Goal: Task Accomplishment & Management: Understand process/instructions

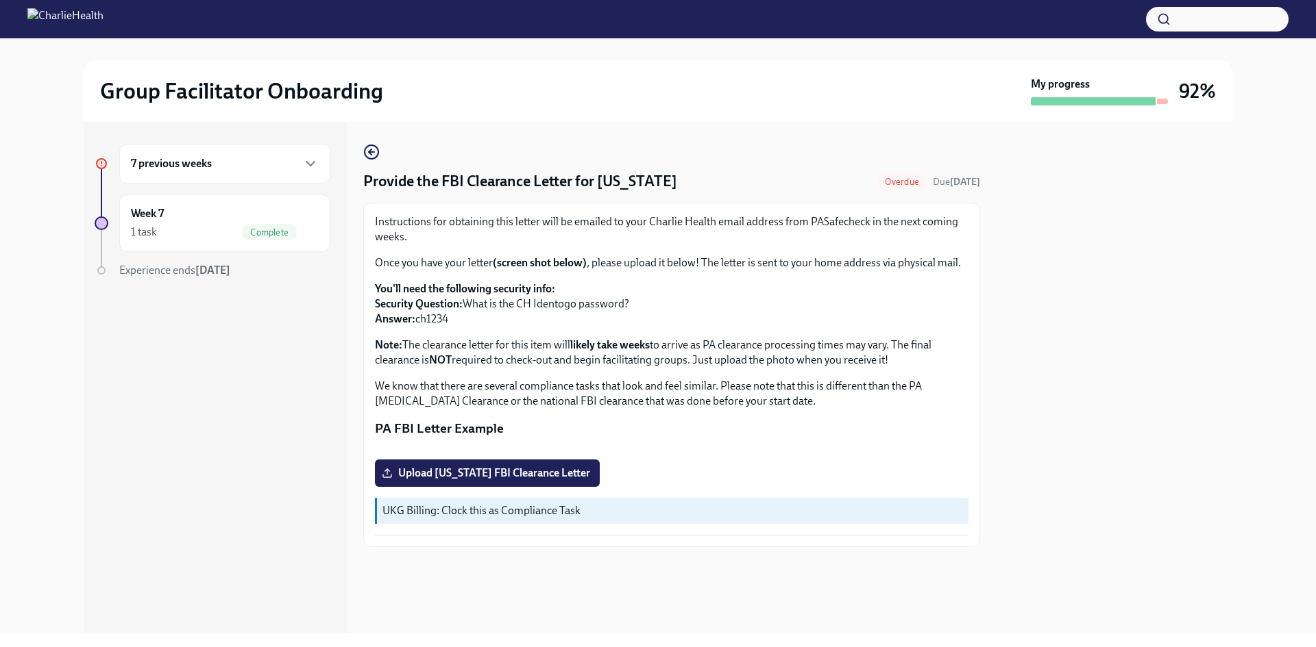
click at [281, 167] on div "7 previous weeks" at bounding box center [225, 164] width 188 height 16
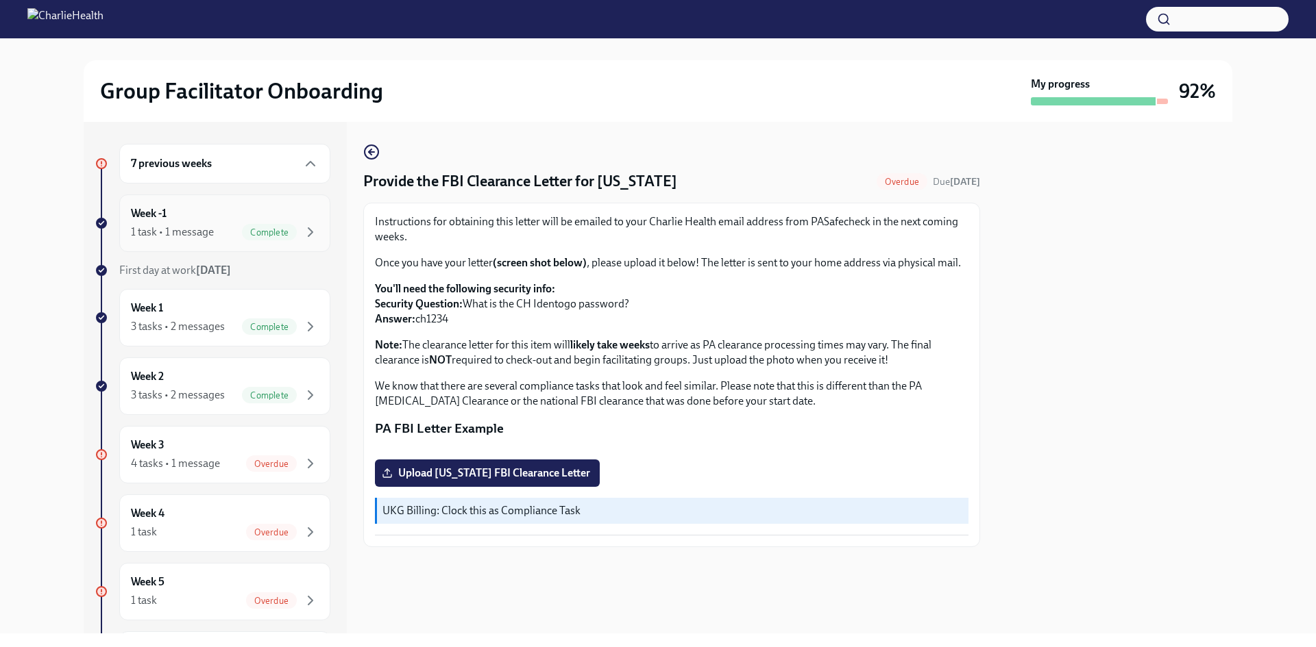
click at [265, 227] on span "Complete" at bounding box center [269, 232] width 55 height 10
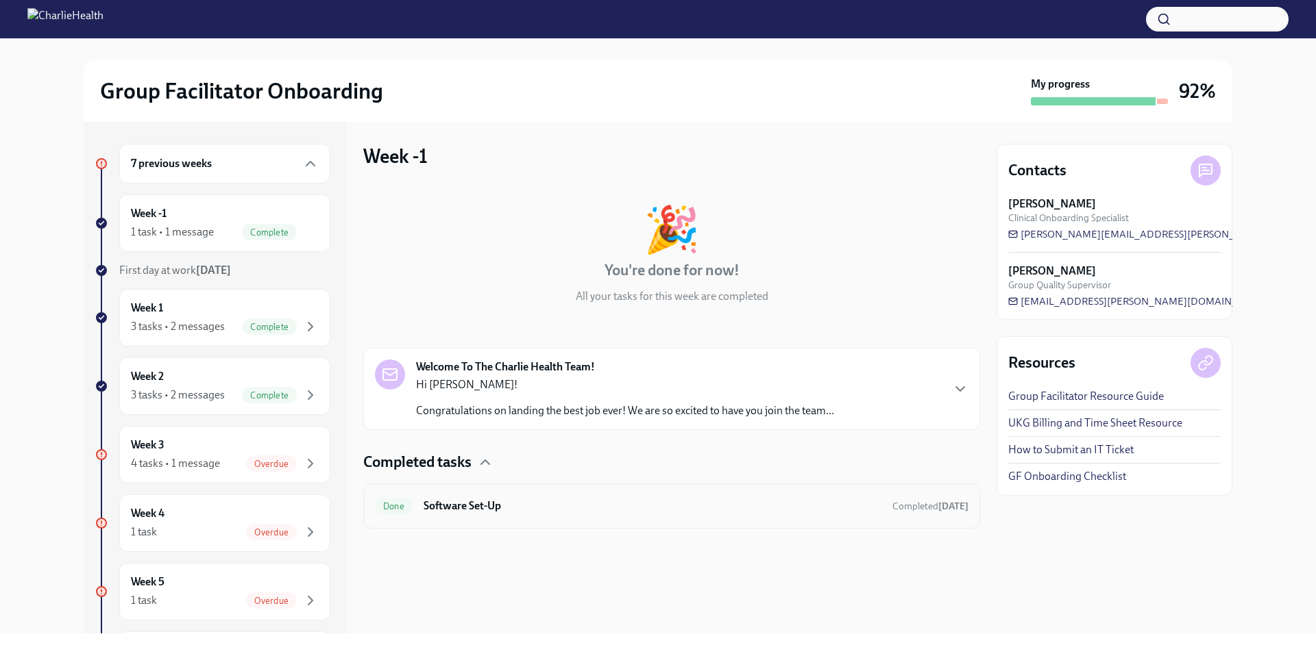
click at [529, 497] on div "Done Software Set-Up Completed [DATE]" at bounding box center [671, 506] width 593 height 22
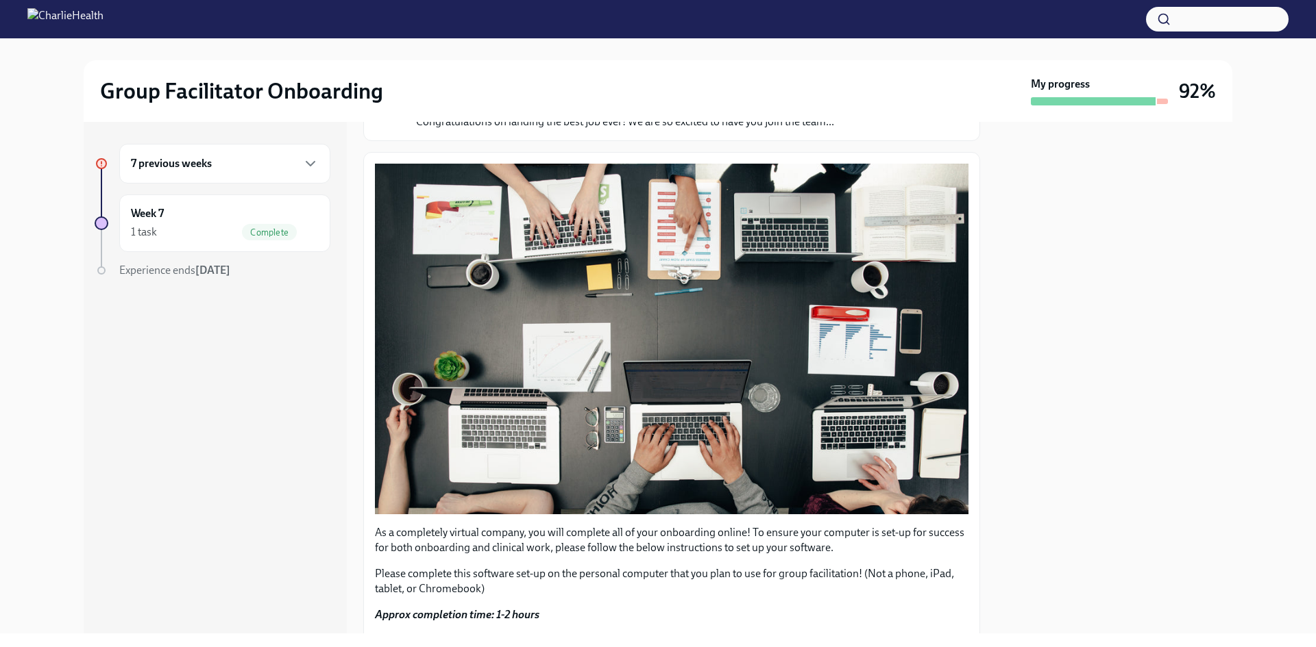
scroll to position [206, 0]
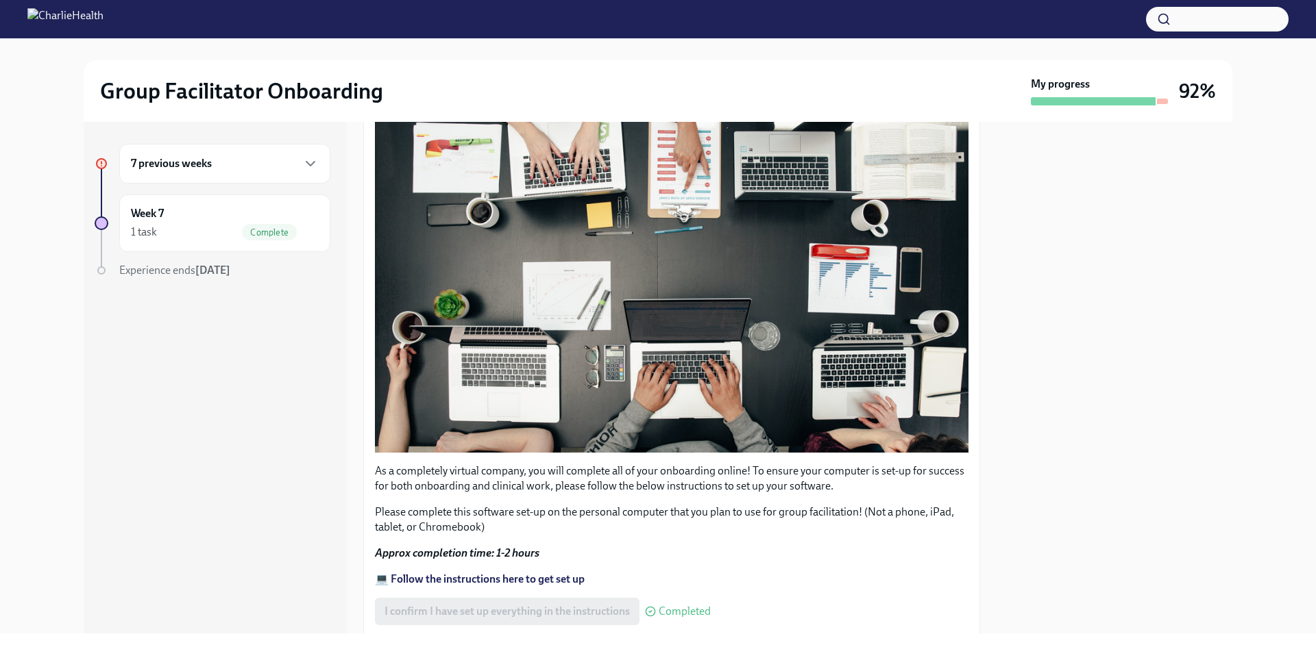
click at [254, 170] on div "7 previous weeks" at bounding box center [225, 164] width 188 height 16
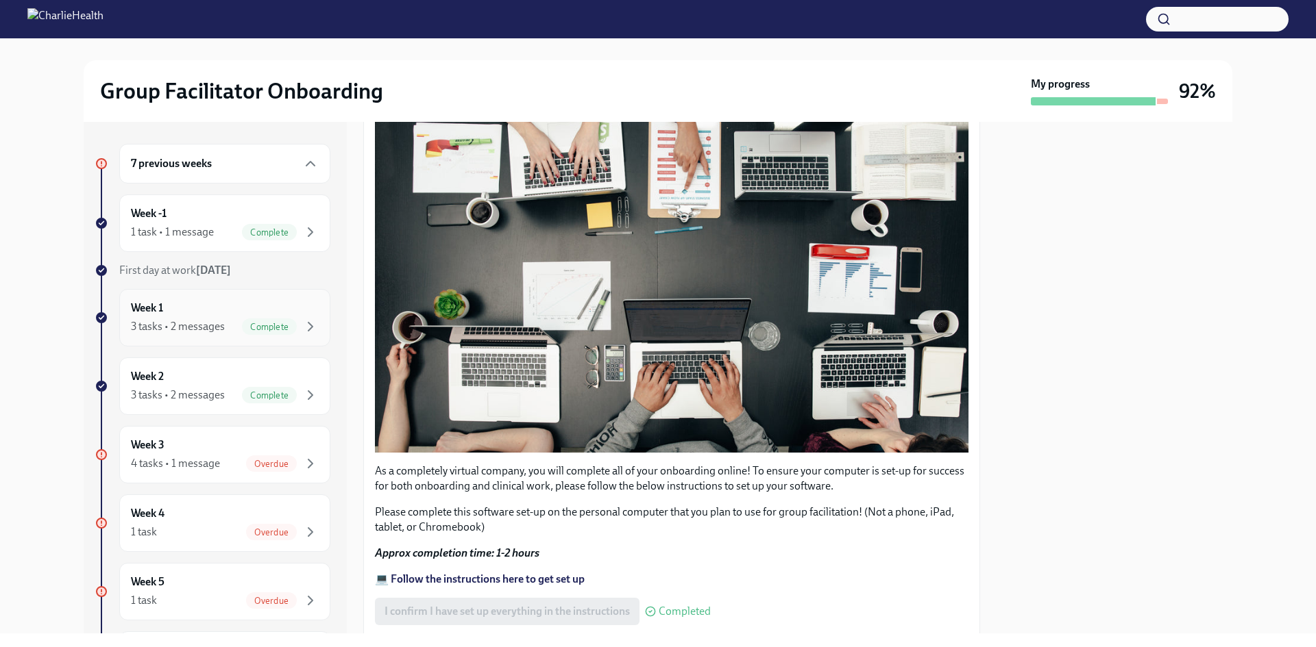
click at [195, 330] on div "3 tasks • 2 messages" at bounding box center [178, 326] width 94 height 15
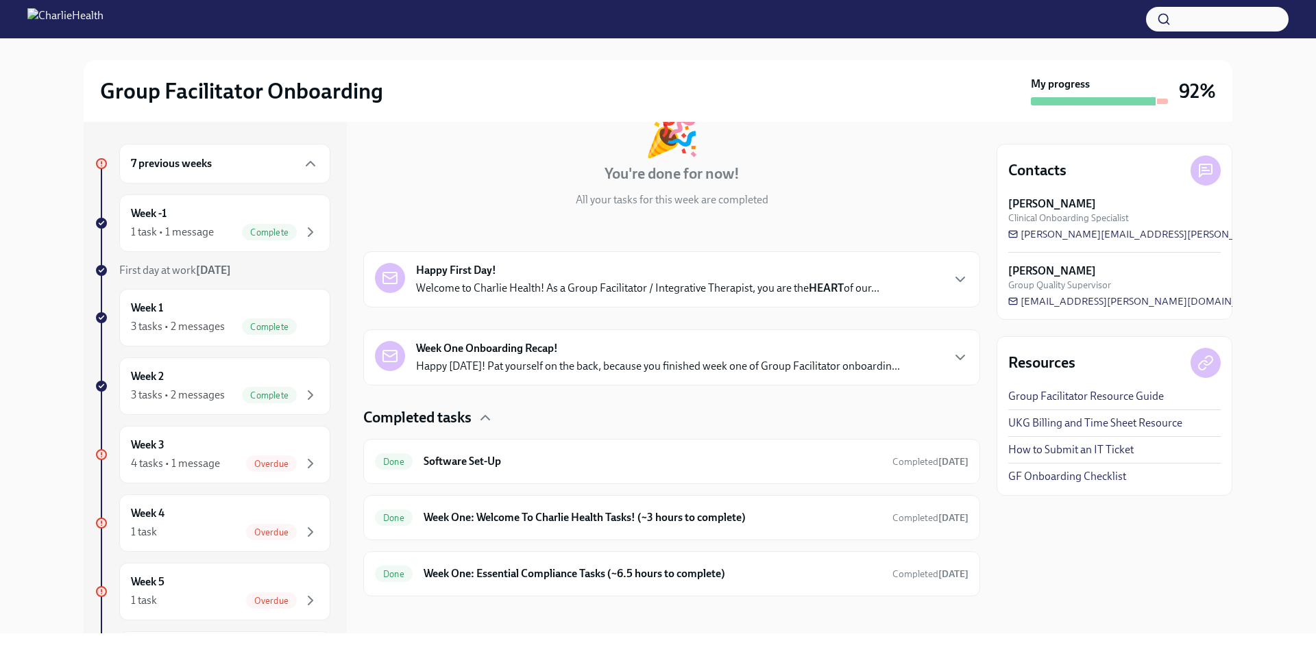
scroll to position [103, 0]
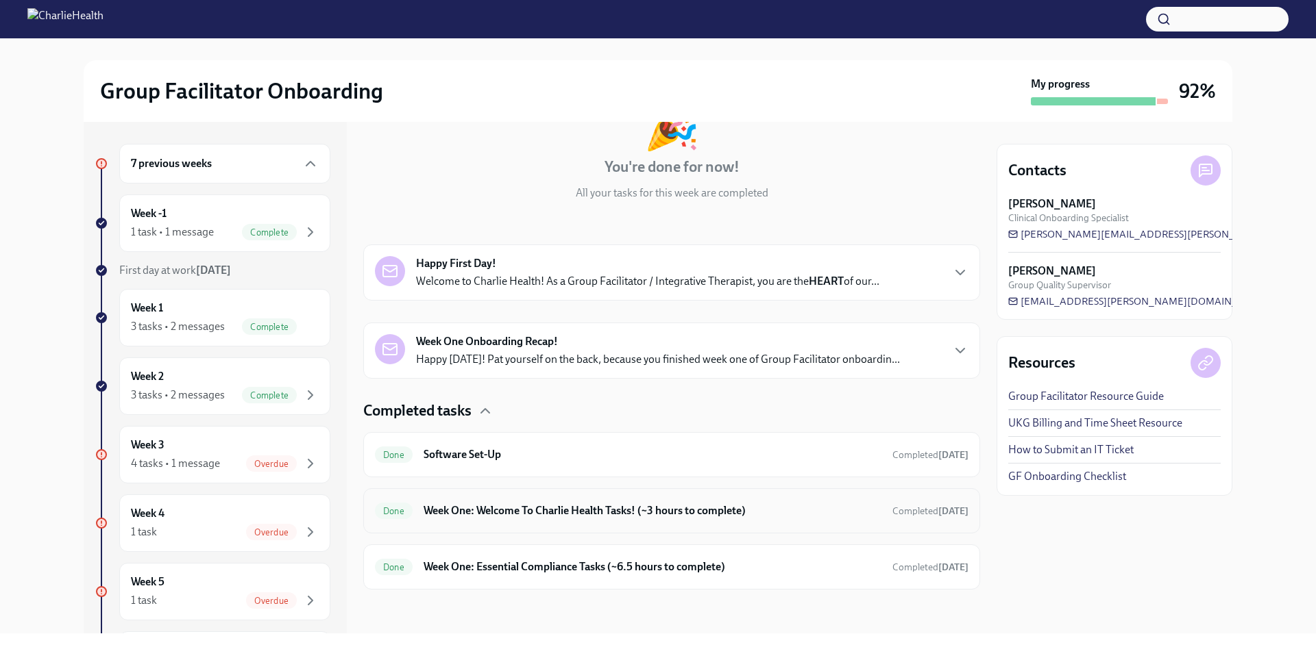
click at [536, 514] on h6 "Week One: Welcome To Charlie Health Tasks! (~3 hours to complete)" at bounding box center [652, 511] width 458 height 15
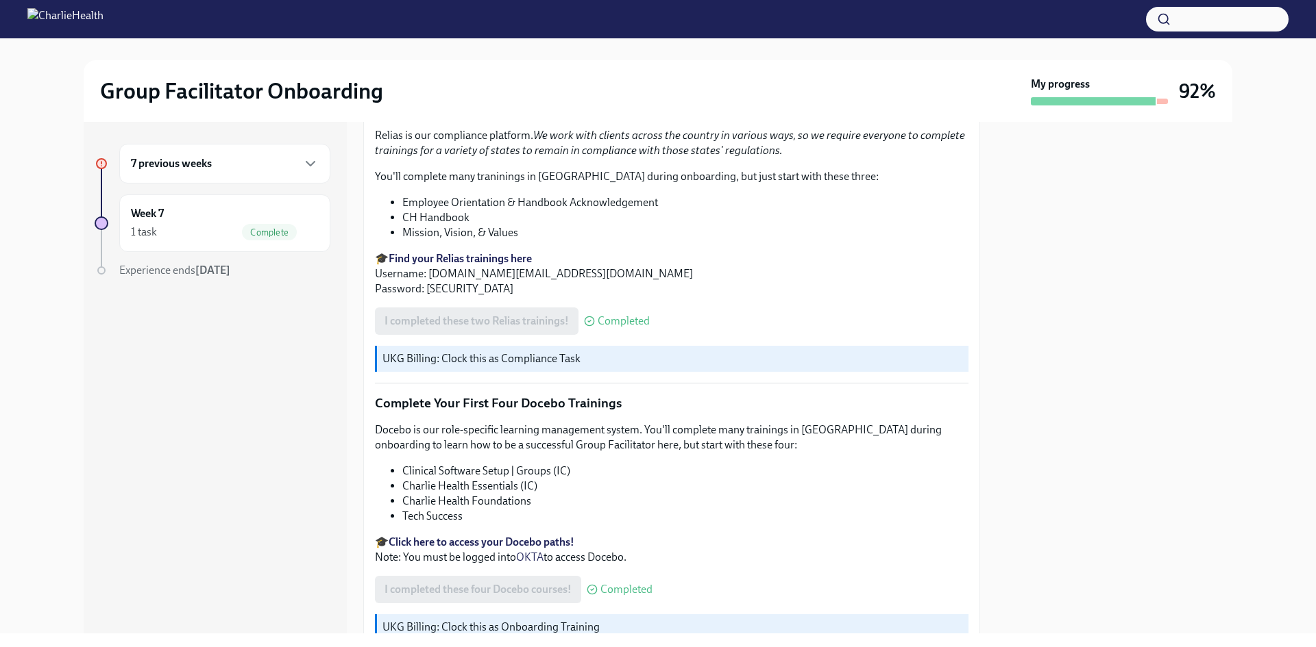
scroll to position [1713, 0]
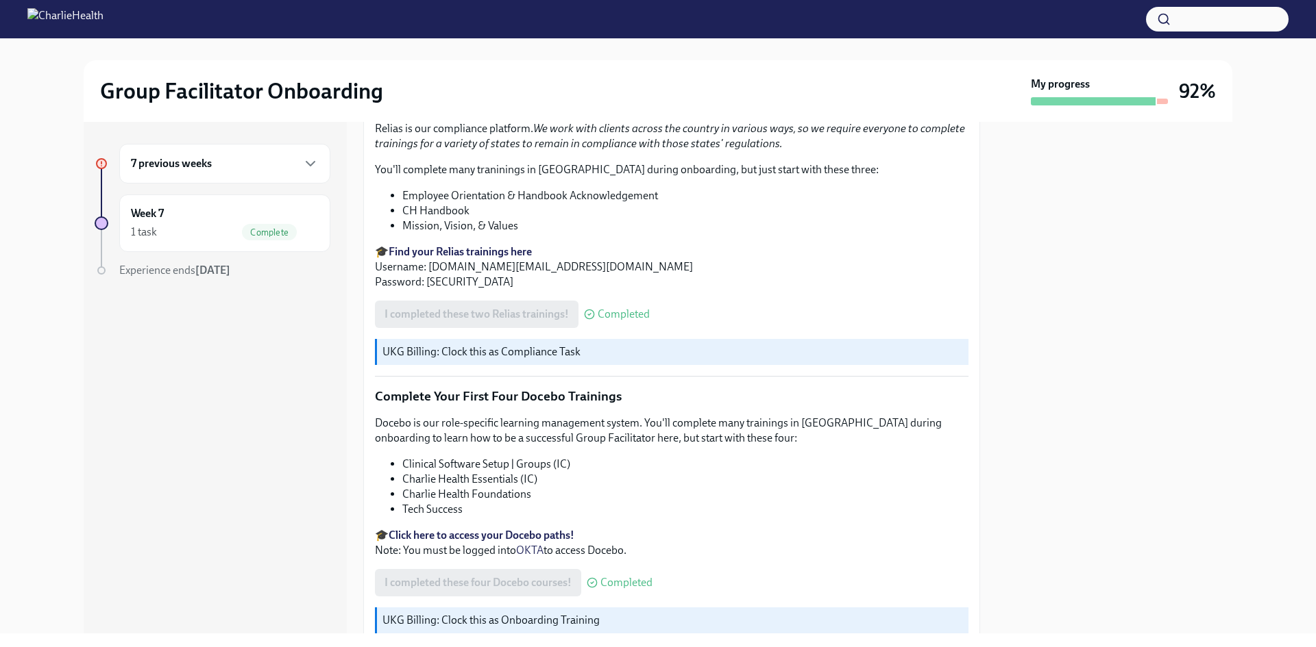
click at [628, 416] on p "Docebo is our role-specific learning management system. You'll complete many tr…" at bounding box center [671, 431] width 593 height 30
click at [609, 436] on p "Docebo is our role-specific learning management system. You'll complete many tr…" at bounding box center [671, 431] width 593 height 30
drag, startPoint x: 469, startPoint y: 277, endPoint x: 426, endPoint y: 277, distance: 43.2
click at [426, 277] on p "🎓 Find your Relias trainings here Username: [DOMAIN_NAME][EMAIL_ADDRESS][DOMAIN…" at bounding box center [671, 267] width 593 height 45
copy p "ch1234"
